Goal: Information Seeking & Learning: Compare options

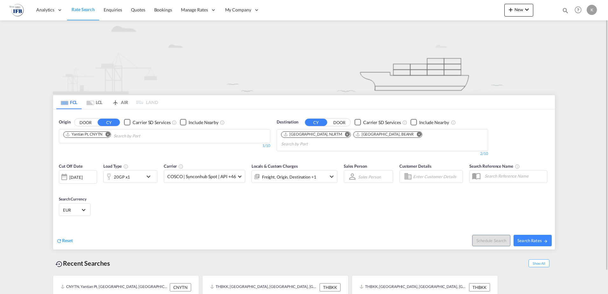
click at [108, 134] on md-icon "Remove" at bounding box center [107, 134] width 5 height 5
click at [345, 135] on md-icon "Remove" at bounding box center [347, 134] width 5 height 5
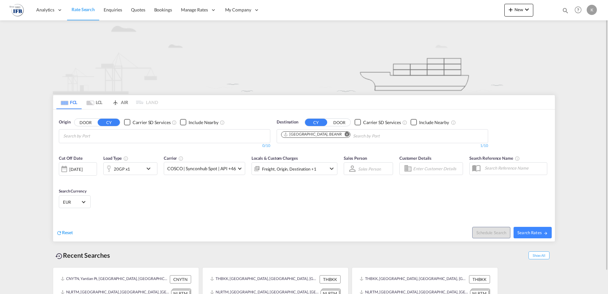
click at [149, 170] on md-icon "icon-chevron-down" at bounding box center [150, 169] width 11 height 8
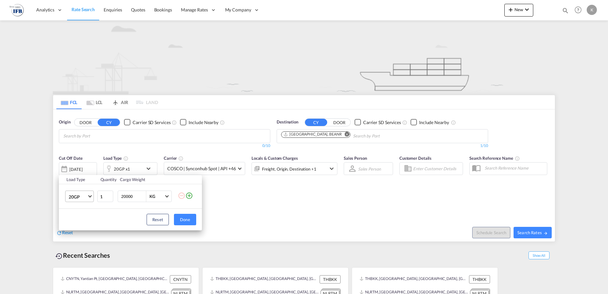
click at [85, 198] on span "20GP" at bounding box center [78, 197] width 18 height 6
click at [79, 223] on md-option "40HC" at bounding box center [85, 226] width 43 height 15
click at [186, 213] on div "Reset Done" at bounding box center [130, 220] width 143 height 22
click at [195, 220] on button "Done" at bounding box center [185, 219] width 22 height 11
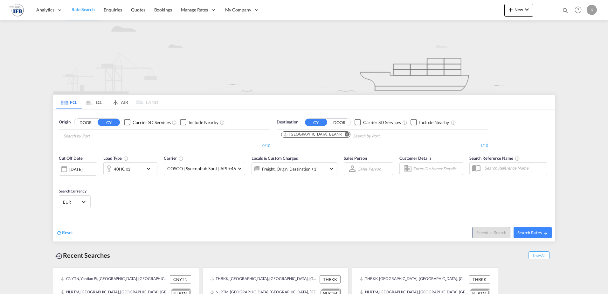
click at [155, 137] on body "Analytics Reports Dashboard Rate Search Enquiries Quotes Bookings" at bounding box center [304, 147] width 608 height 294
type input "yantian"
click at [111, 147] on div "Yantian Pt China CNYTN" at bounding box center [112, 150] width 121 height 19
click at [541, 232] on span "Search Rates" at bounding box center [532, 232] width 31 height 5
type input "CNYTN to BEANR / [DATE]"
